Goal: Task Accomplishment & Management: Manage account settings

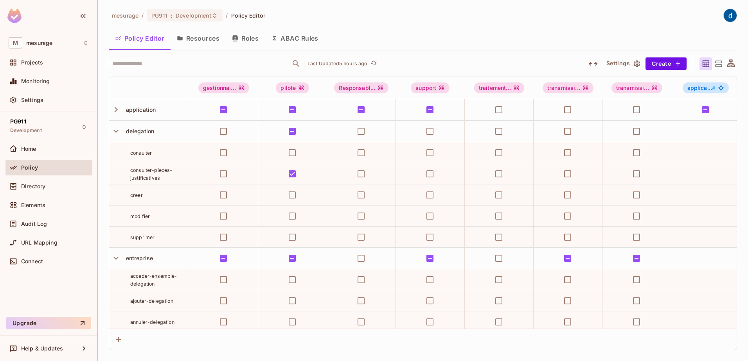
scroll to position [546, 0]
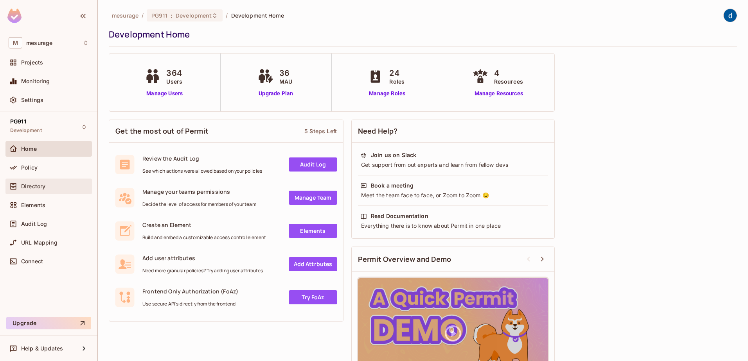
click at [38, 189] on span "Directory" at bounding box center [33, 186] width 24 height 6
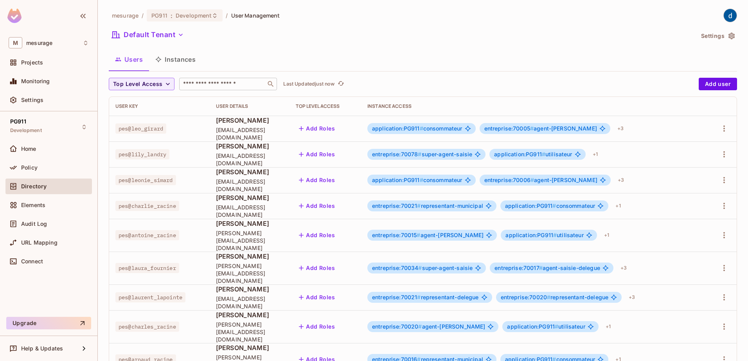
click at [221, 90] on div "​" at bounding box center [228, 84] width 98 height 13
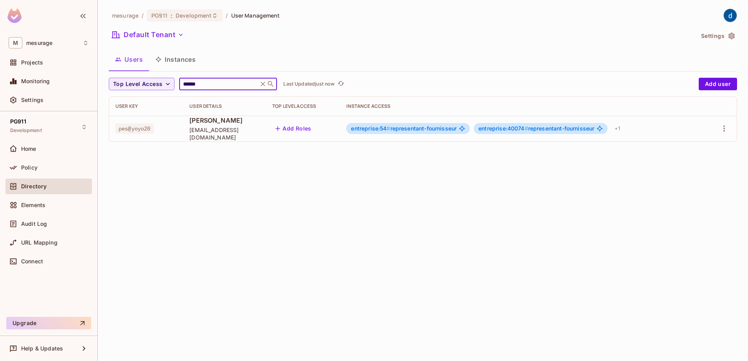
type input "******"
